Goal: Find specific page/section: Find specific page/section

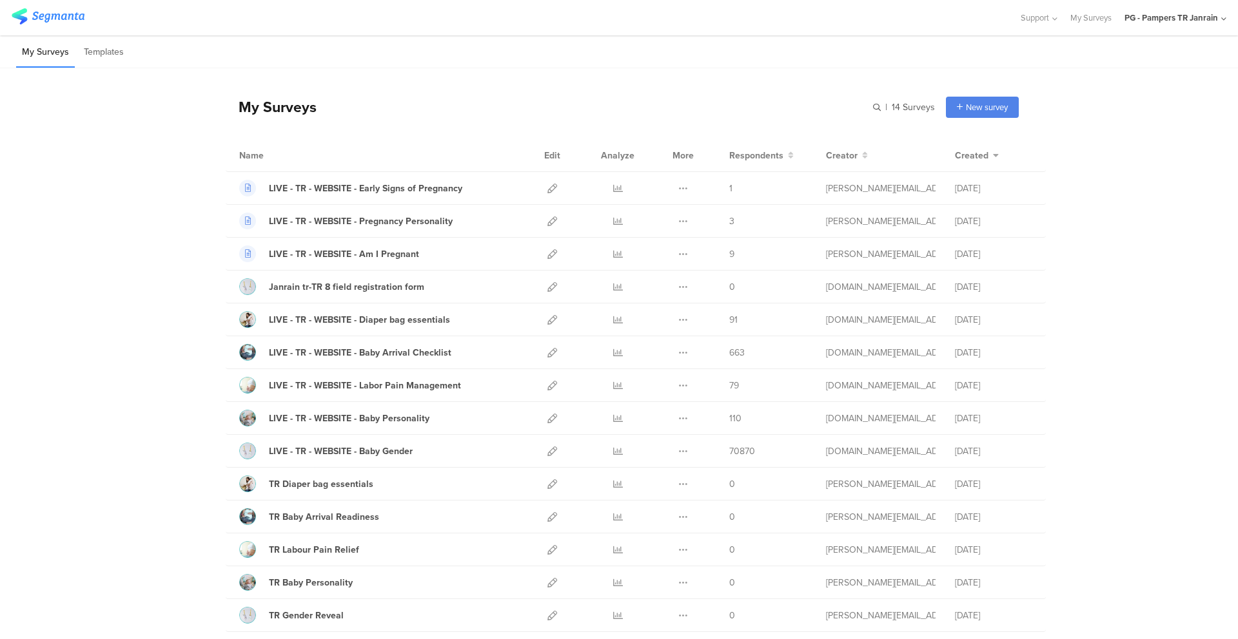
click at [1202, 22] on div "PG - Pampers TR Janrain" at bounding box center [1170, 18] width 93 height 12
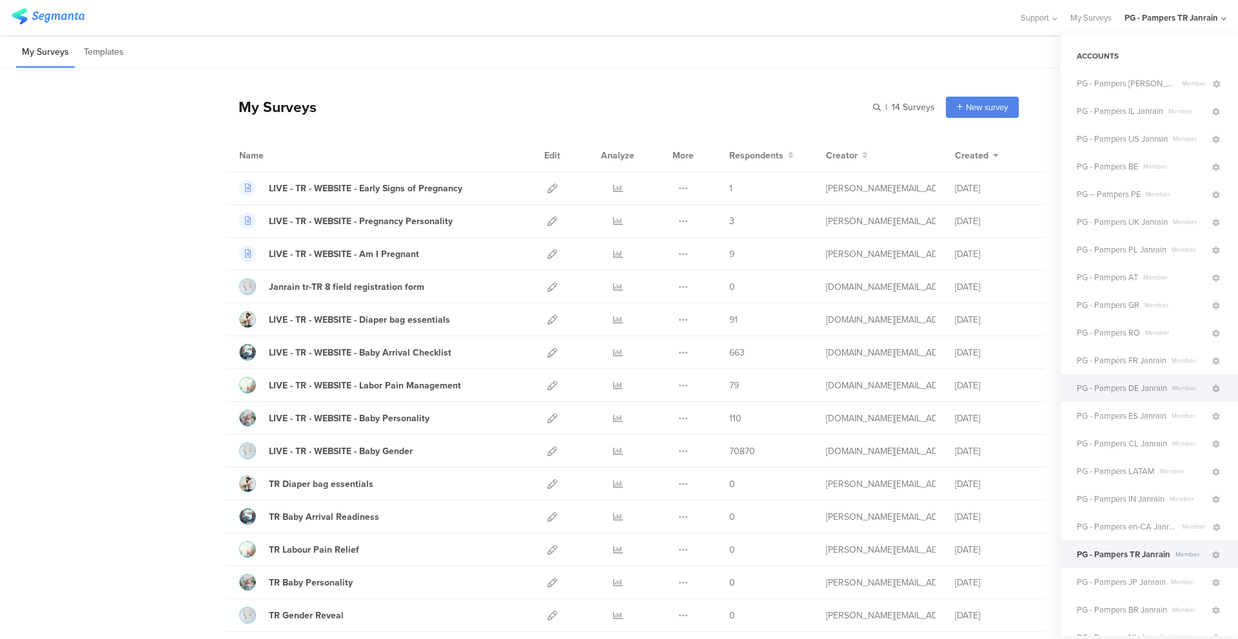
click at [1145, 389] on span "PG - Pampers DE Janrain" at bounding box center [1121, 388] width 90 height 12
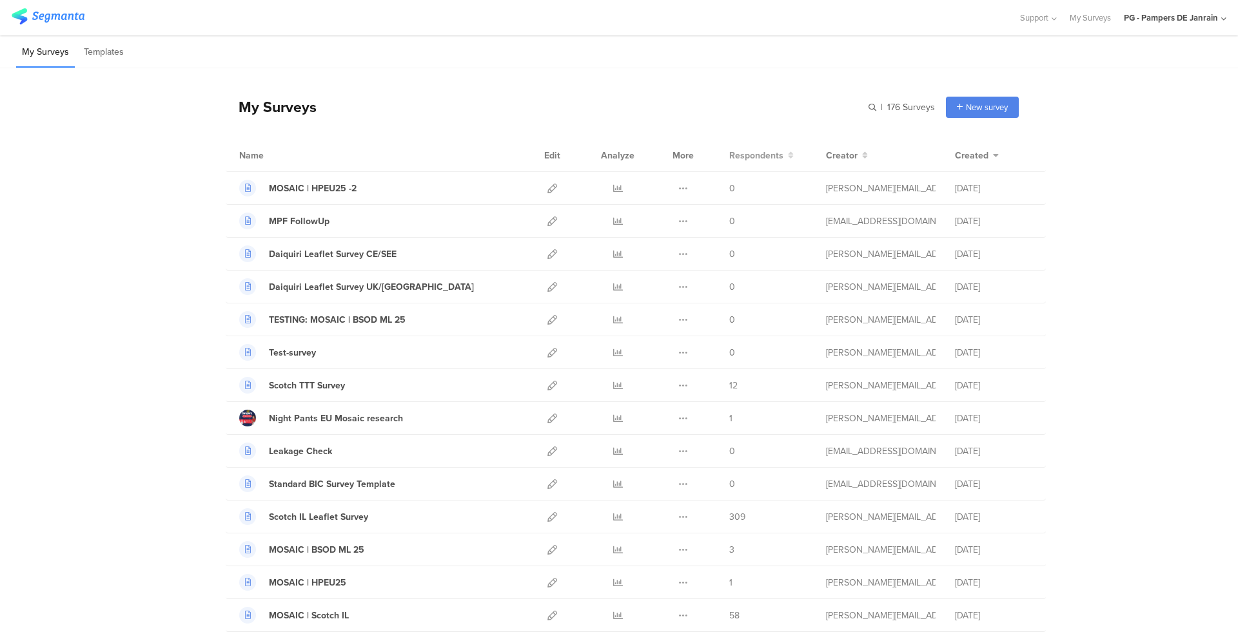
click at [768, 156] on span "Respondents" at bounding box center [756, 156] width 54 height 14
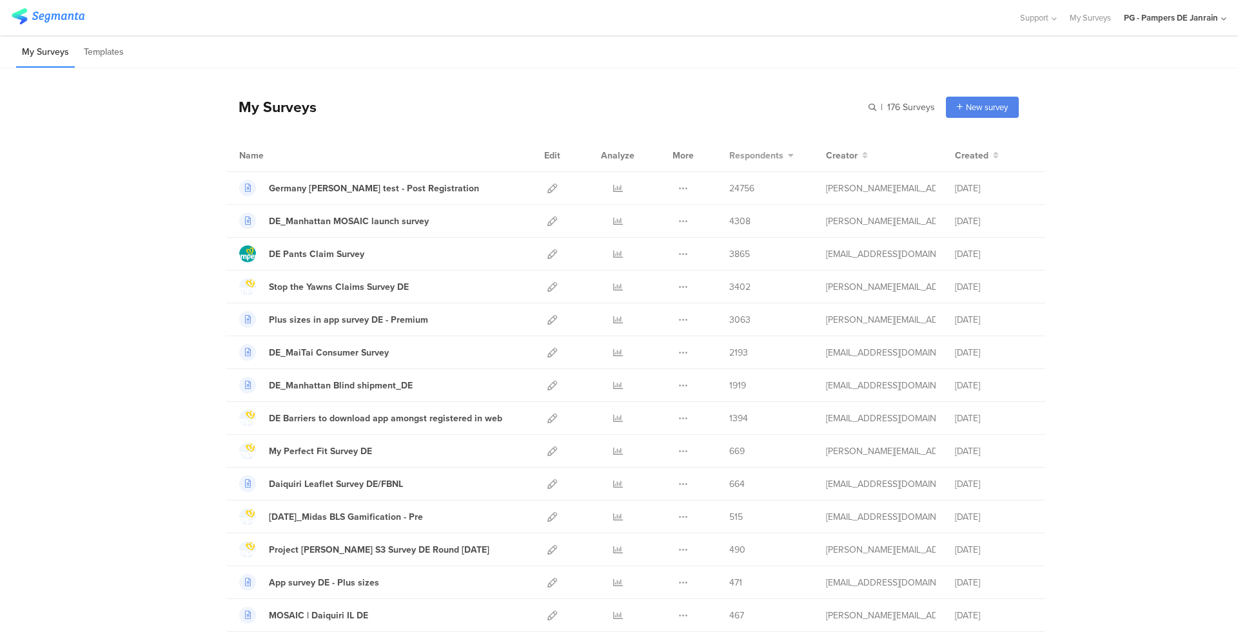
click at [767, 153] on span "Respondents" at bounding box center [756, 156] width 54 height 14
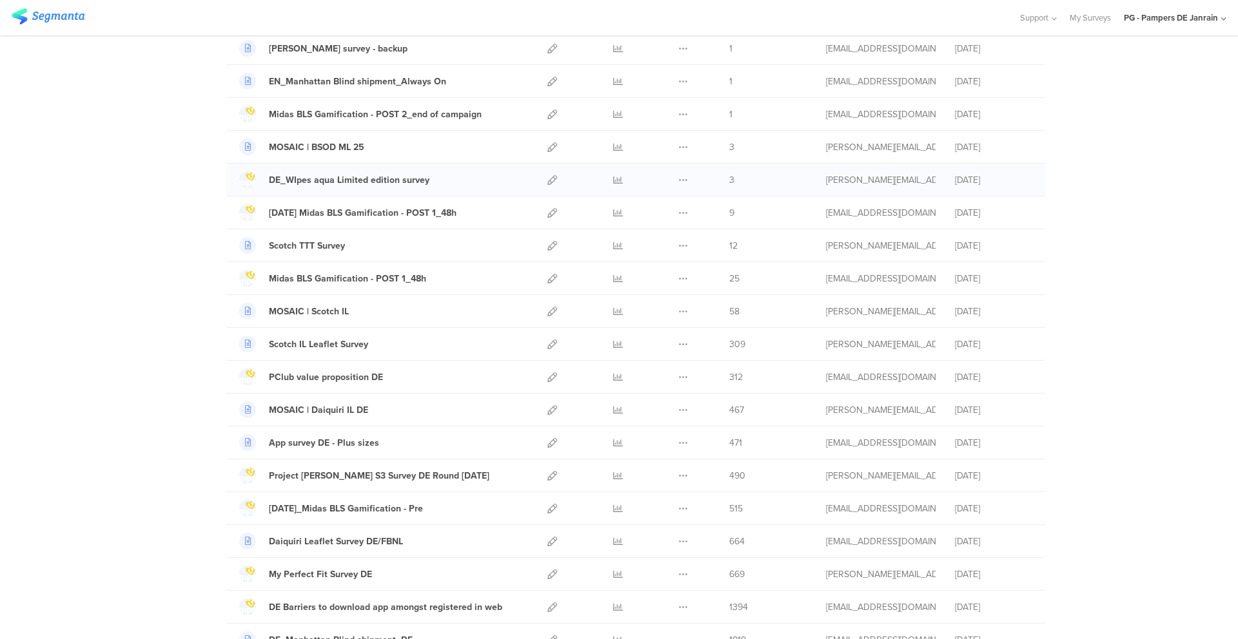
scroll to position [960, 0]
click at [1148, 293] on div "My Surveys | 176 Surveys New survey Start from scratch Choose from templates Na…" at bounding box center [619, 18] width 1238 height 1818
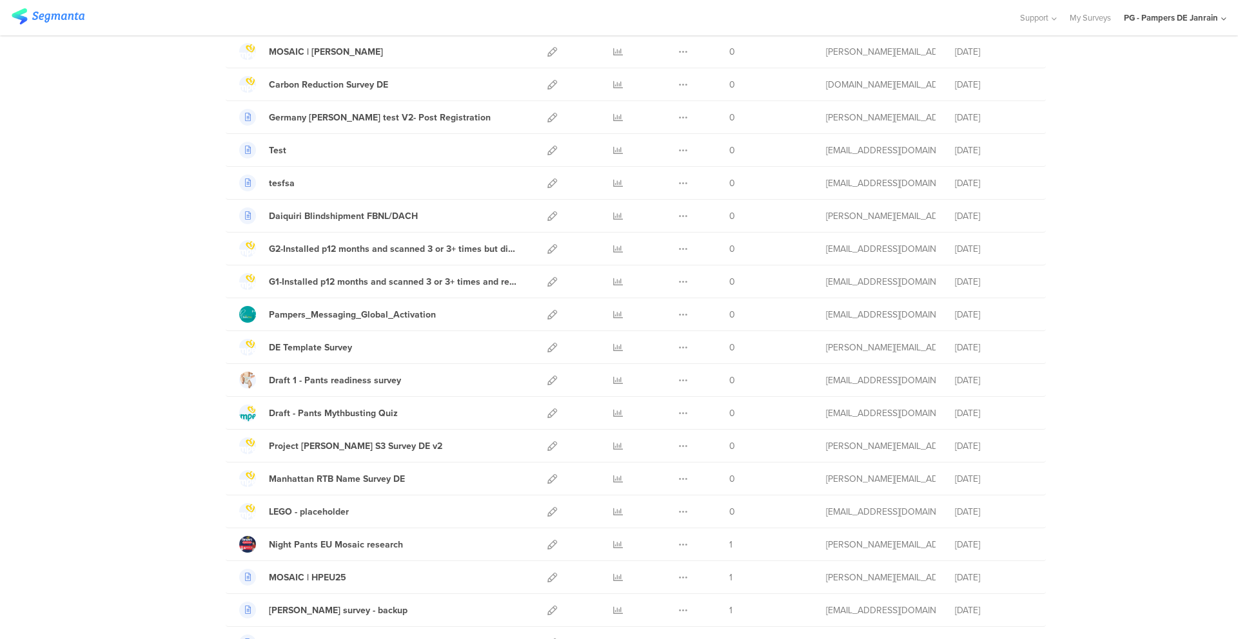
scroll to position [0, 0]
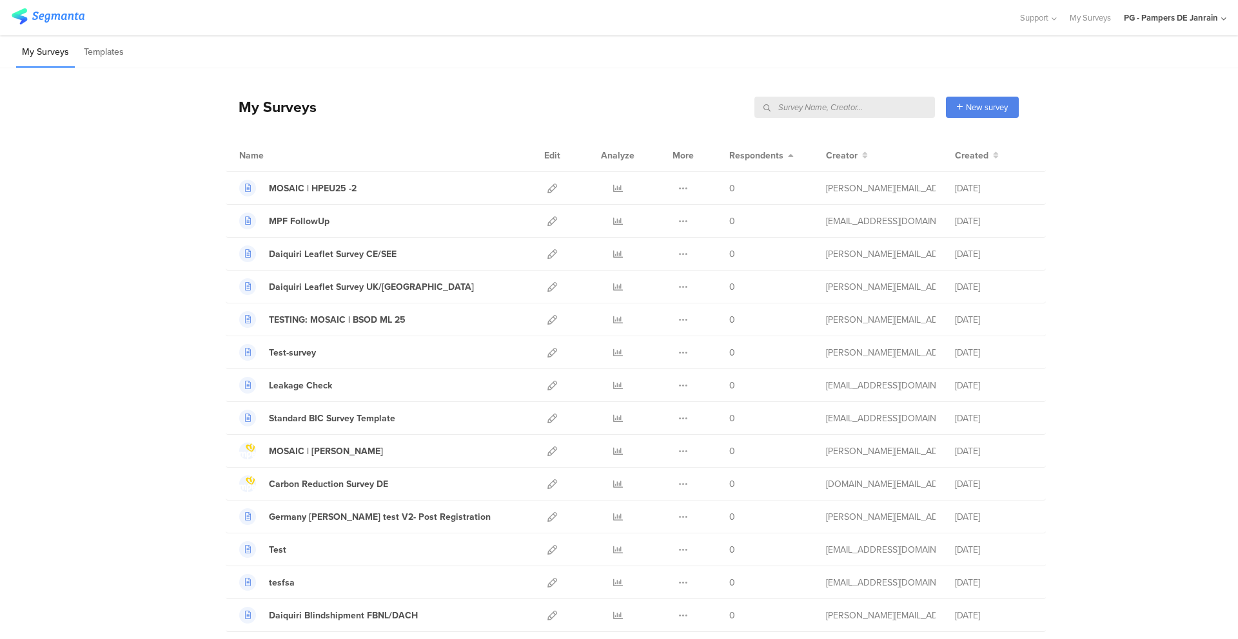
click at [867, 108] on input "text" at bounding box center [844, 107] width 180 height 21
type input "junge"
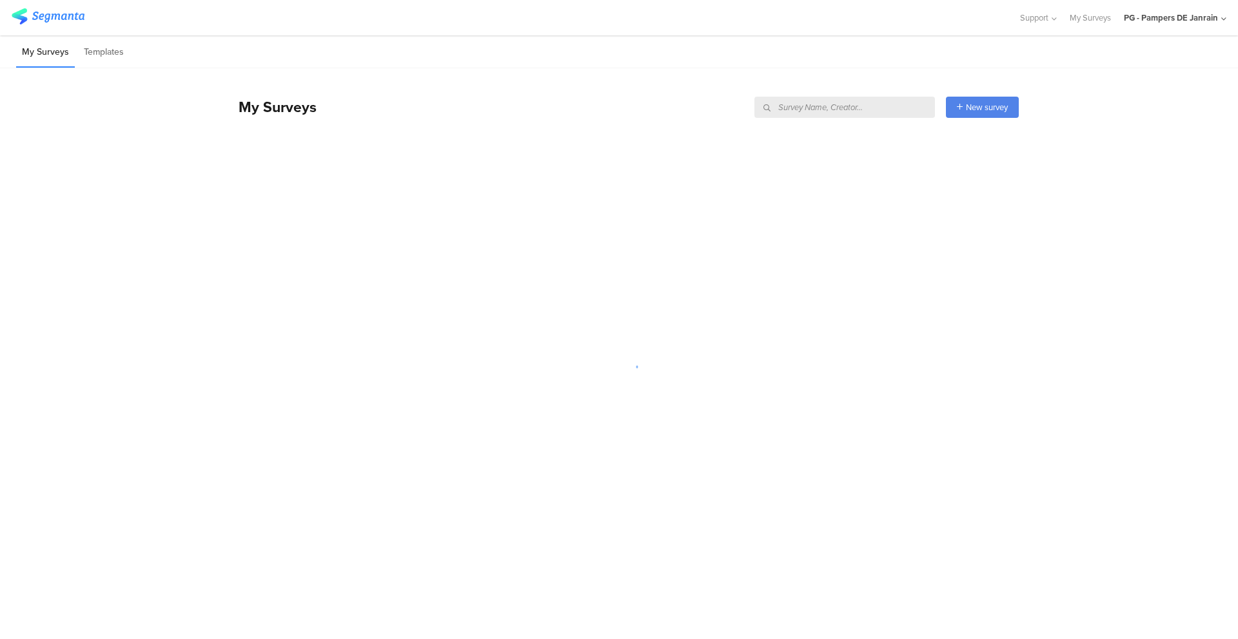
click at [925, 64] on div "My Surveys Templates" at bounding box center [619, 51] width 1238 height 33
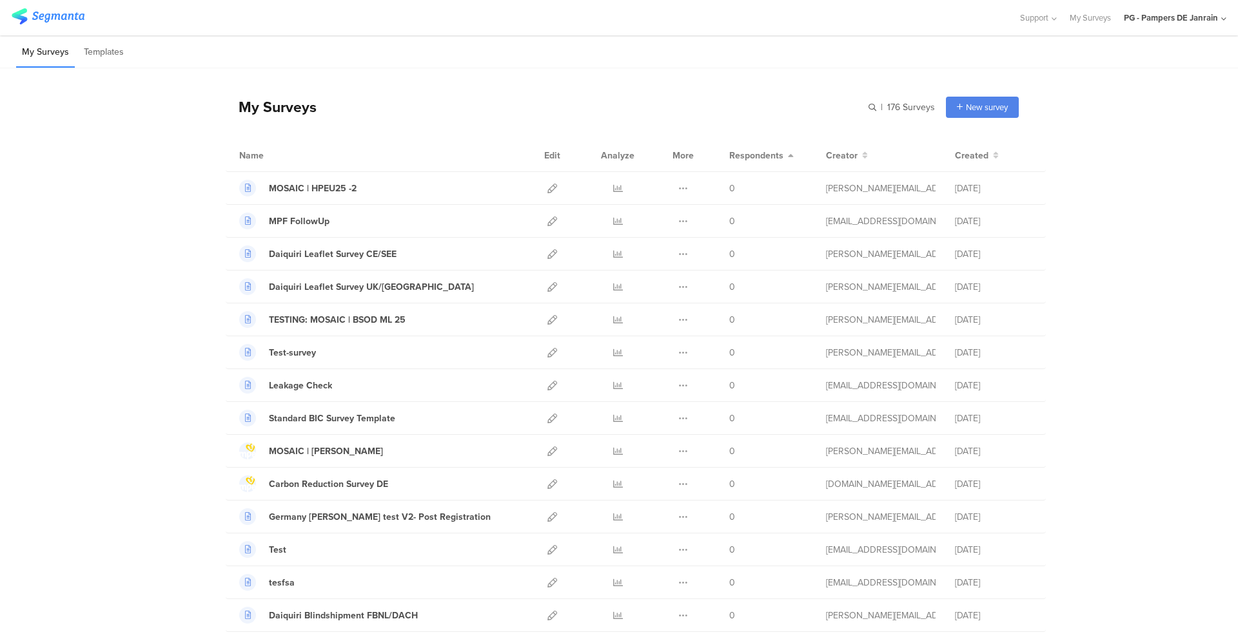
click at [869, 114] on div "My Surveys | 176 Surveys New survey Start from scratch Choose from templates" at bounding box center [622, 107] width 793 height 52
click at [882, 106] on input "text" at bounding box center [844, 107] width 180 height 21
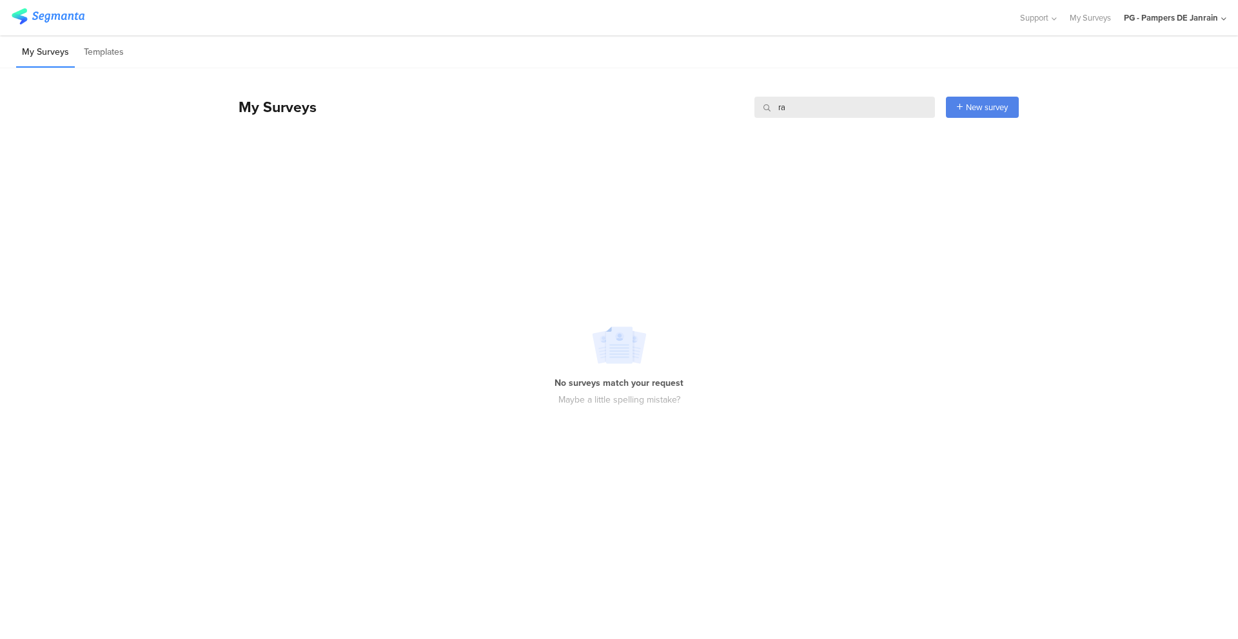
type input "r"
type input "mad"
click at [1174, 20] on div "PG - Pampers DE Janrain" at bounding box center [1171, 18] width 94 height 12
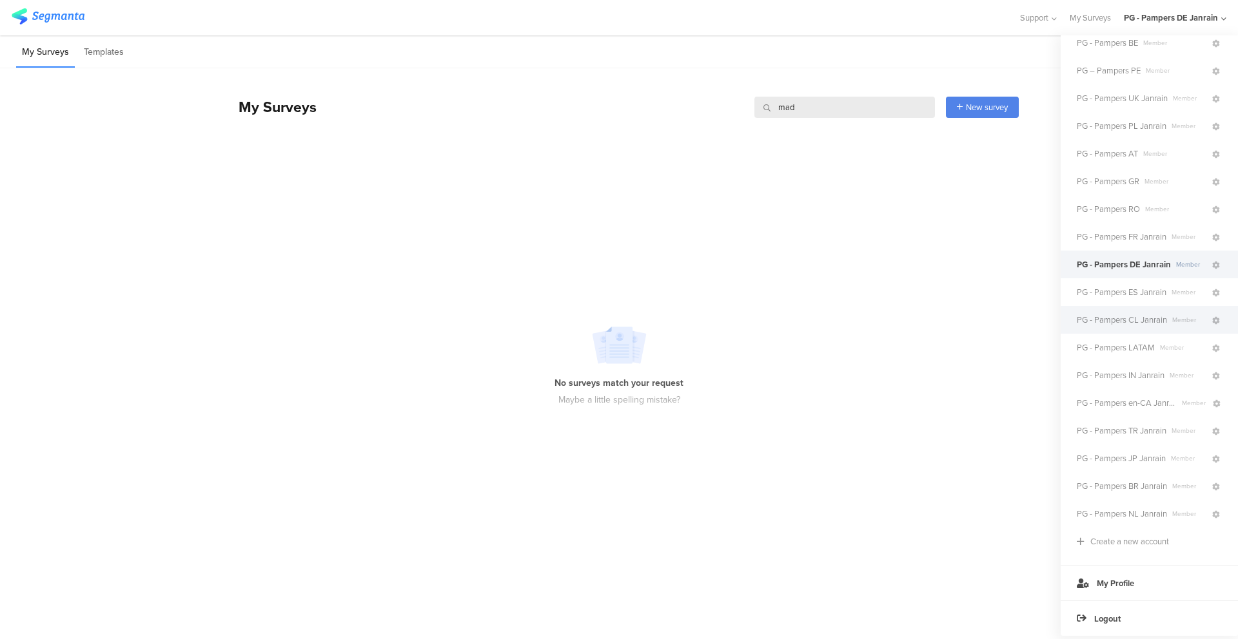
scroll to position [122, 0]
click at [928, 348] on div "No surveys match your request Maybe a little spelling mistake?" at bounding box center [619, 367] width 1238 height 416
click at [1200, 9] on div "PG - Pampers DE Janrain" at bounding box center [1175, 17] width 102 height 35
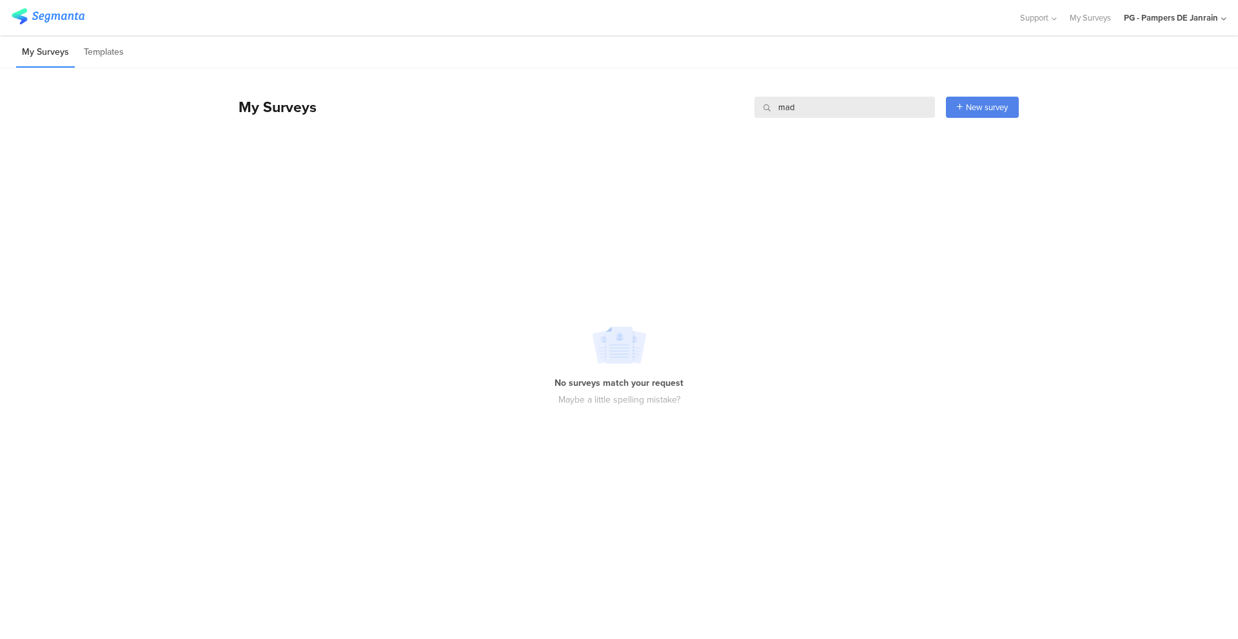
drag, startPoint x: 813, startPoint y: 104, endPoint x: 723, endPoint y: 104, distance: 89.6
click at [723, 104] on div "My Surveys mad mad New survey Start from scratch Choose from templates" at bounding box center [622, 107] width 793 height 52
click at [719, 80] on div "My Surveys New survey Start from scratch Choose from templates" at bounding box center [622, 103] width 793 height 71
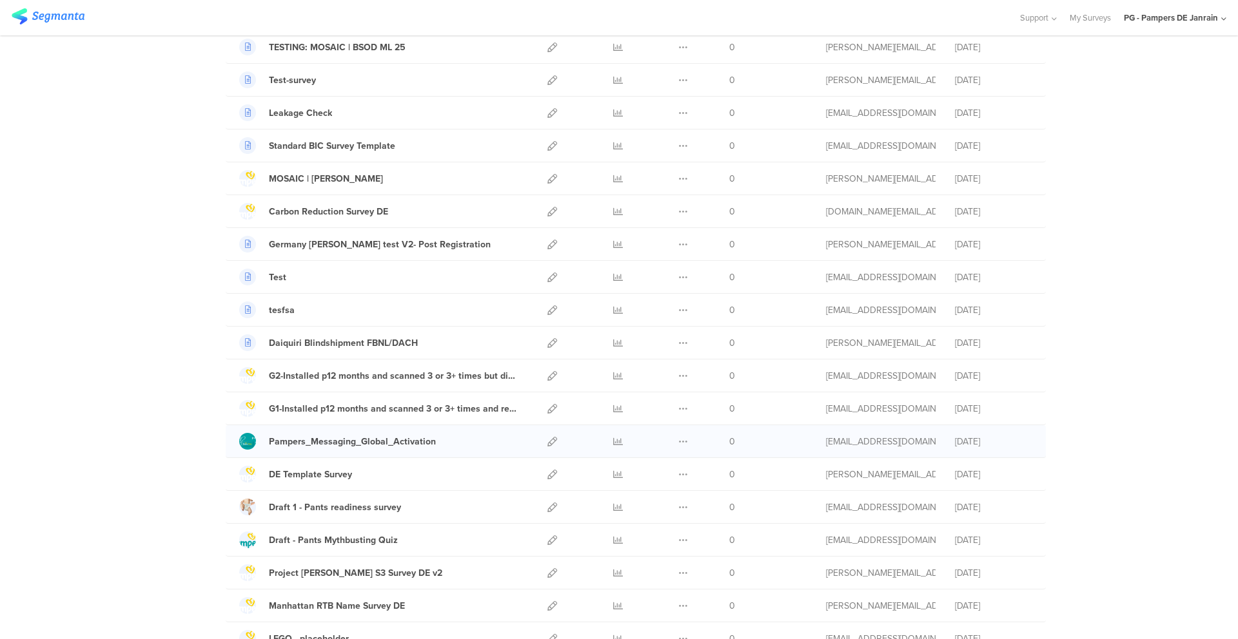
scroll to position [0, 0]
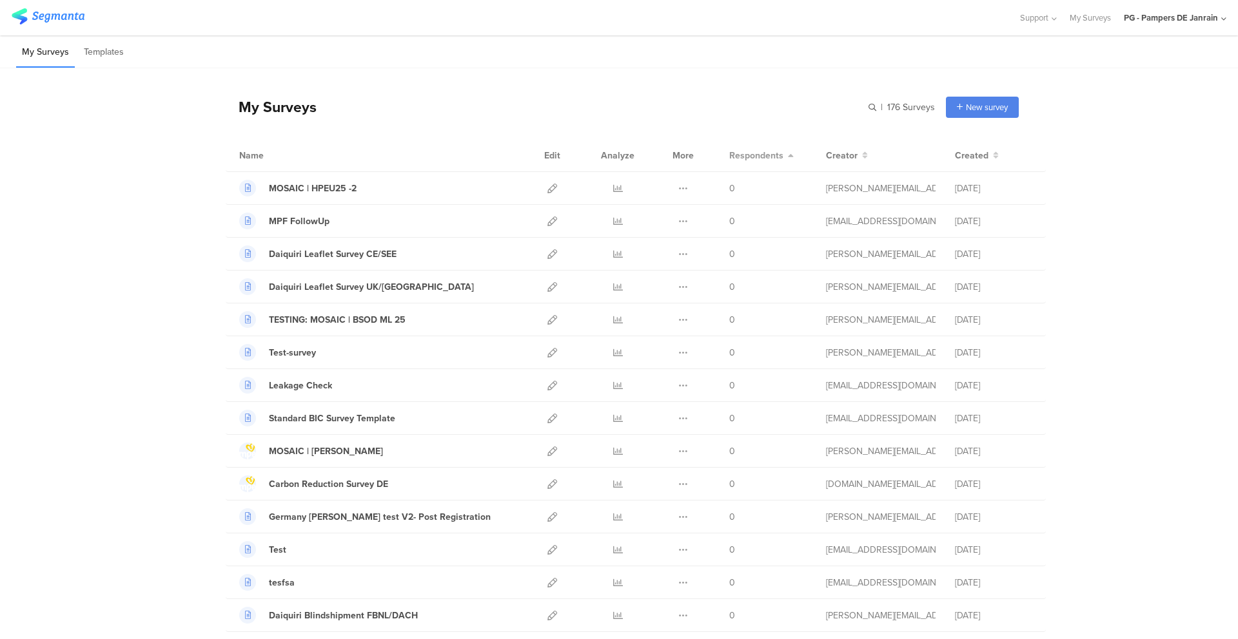
click at [765, 153] on span "Respondents" at bounding box center [756, 156] width 54 height 14
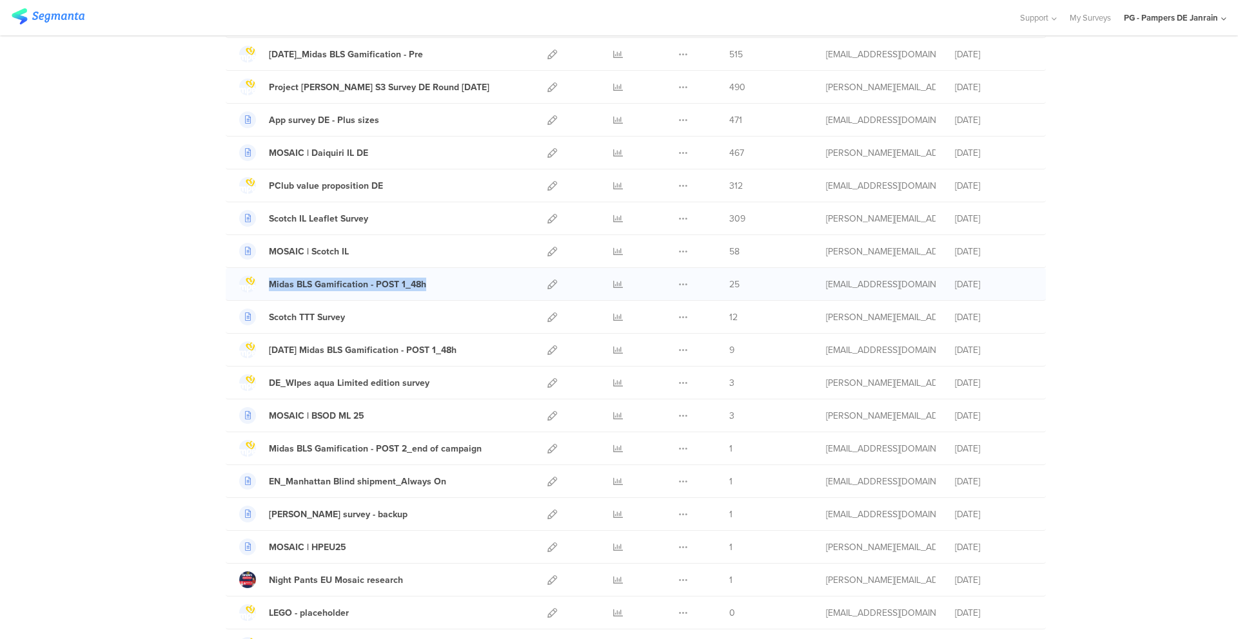
scroll to position [463, 0]
click at [141, 320] on div "My Surveys | 176 Surveys New survey Start from scratch Choose from templates Na…" at bounding box center [619, 514] width 1238 height 1818
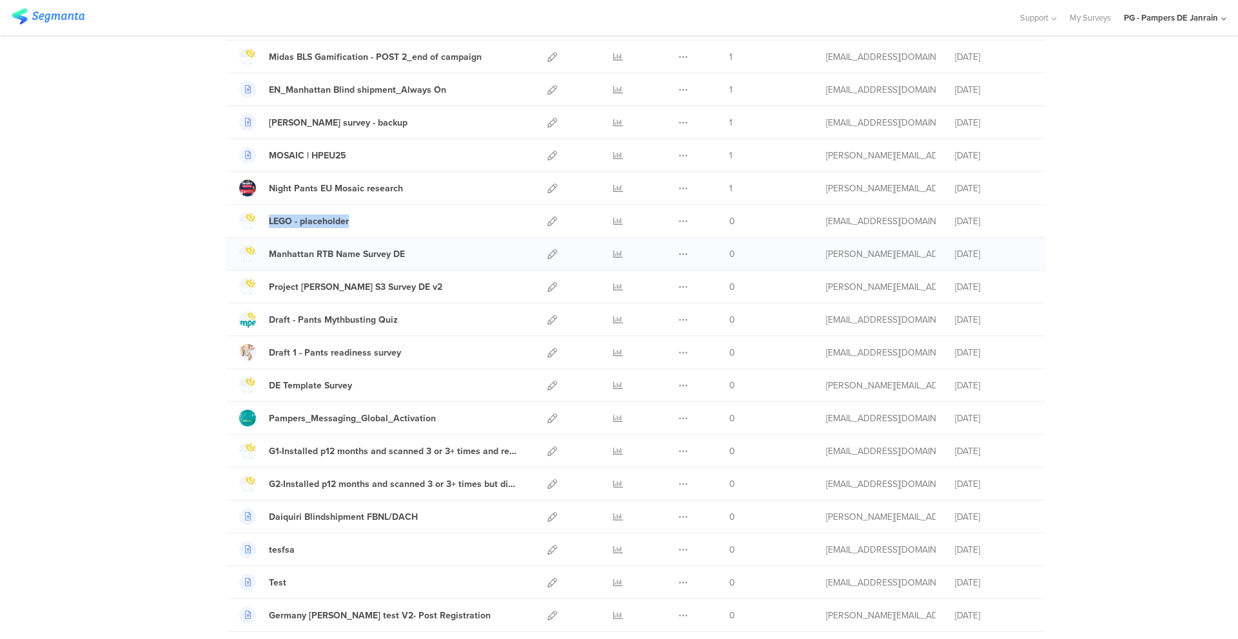
scroll to position [857, 0]
